Goal: Navigation & Orientation: Understand site structure

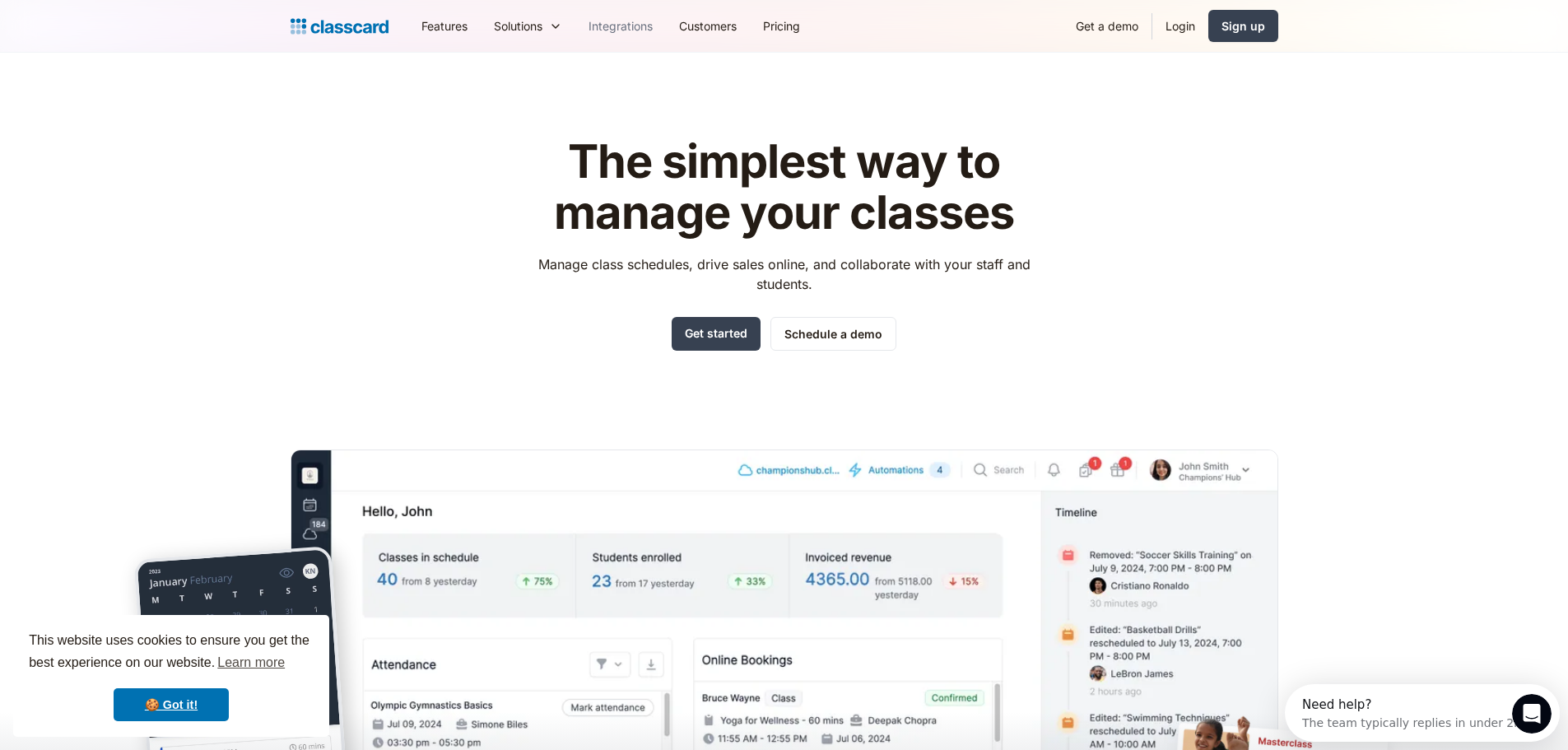
click at [598, 28] on link "Integrations" at bounding box center [621, 26] width 90 height 37
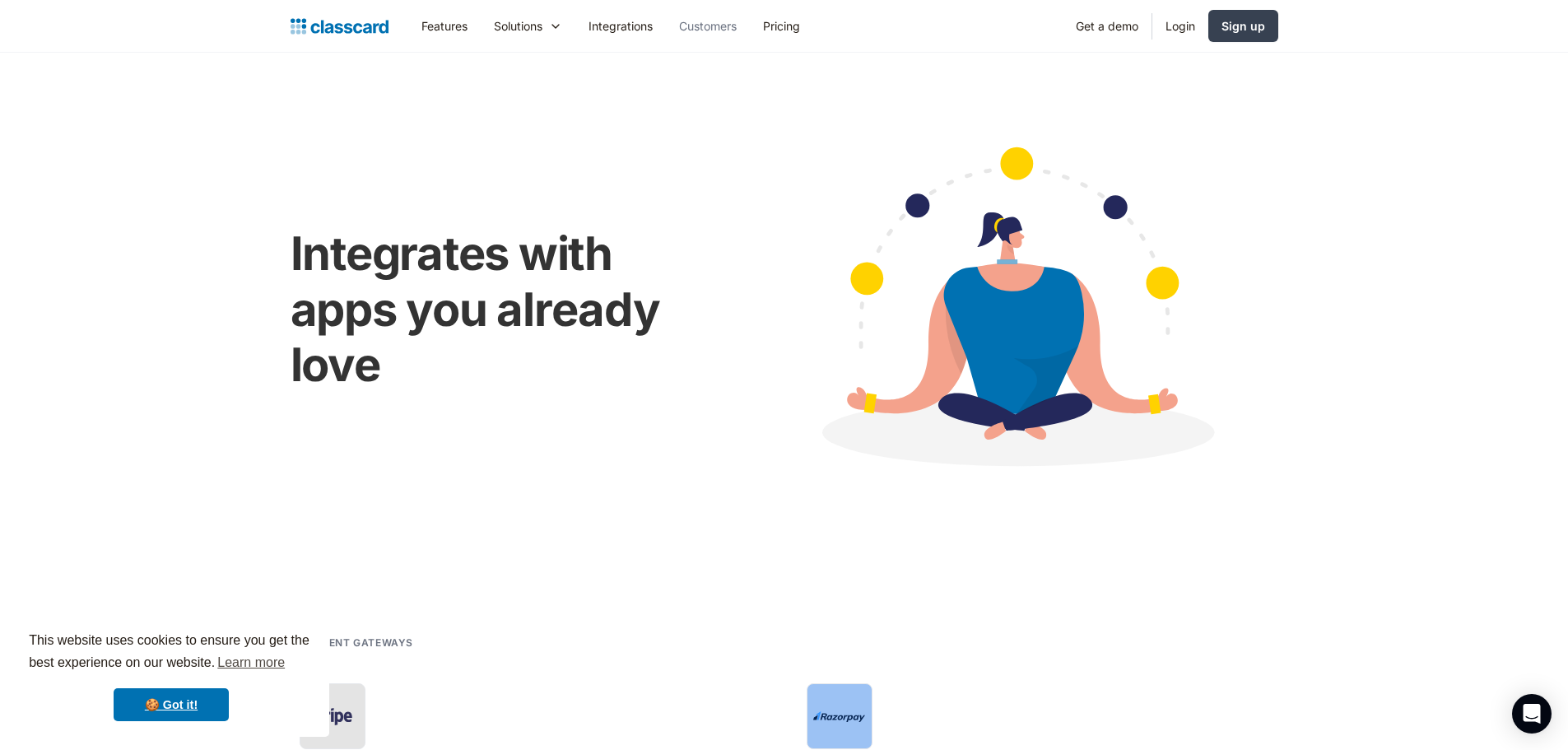
click at [710, 29] on link "Customers" at bounding box center [708, 26] width 84 height 37
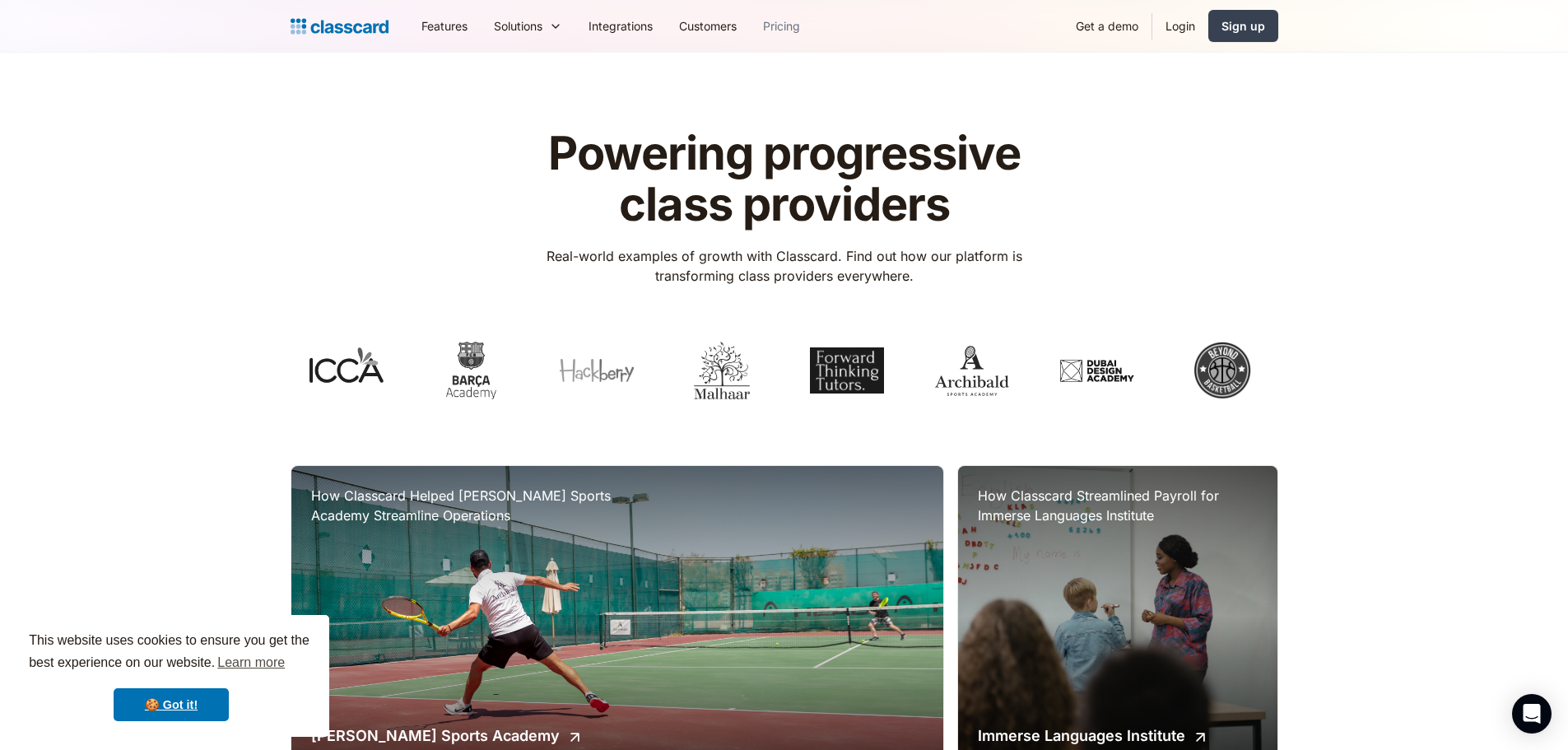
click at [809, 24] on link "Pricing" at bounding box center [781, 26] width 64 height 37
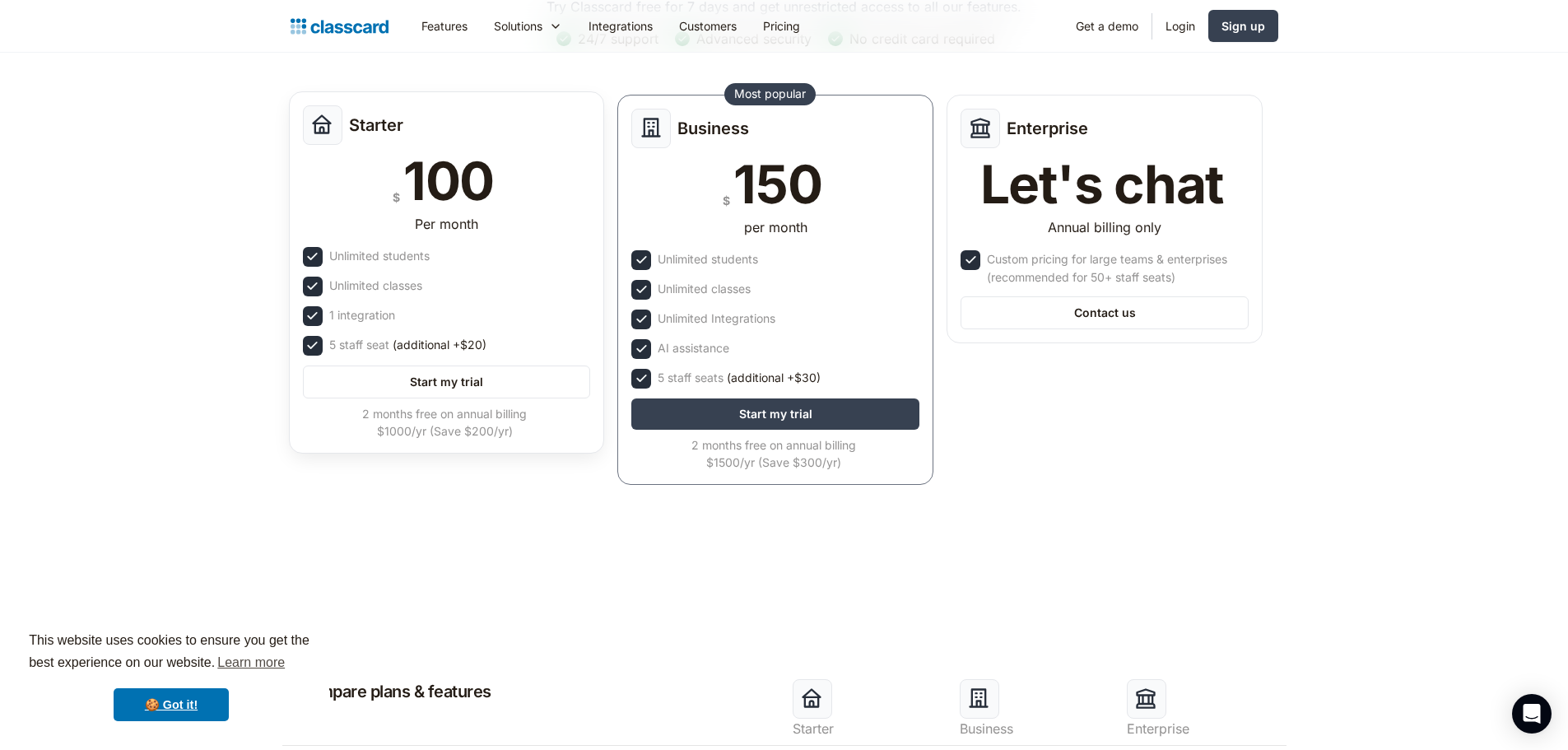
scroll to position [164, 0]
